Goal: Task Accomplishment & Management: Manage account settings

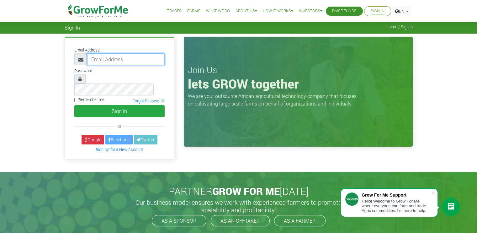
click at [132, 56] on input "email" at bounding box center [126, 59] width 78 height 12
type input "233594468577@growforme.com"
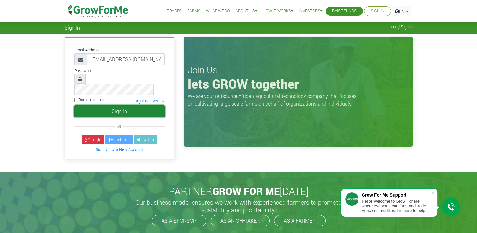
click at [108, 105] on button "Sign In" at bounding box center [119, 111] width 90 height 12
